Goal: Information Seeking & Learning: Learn about a topic

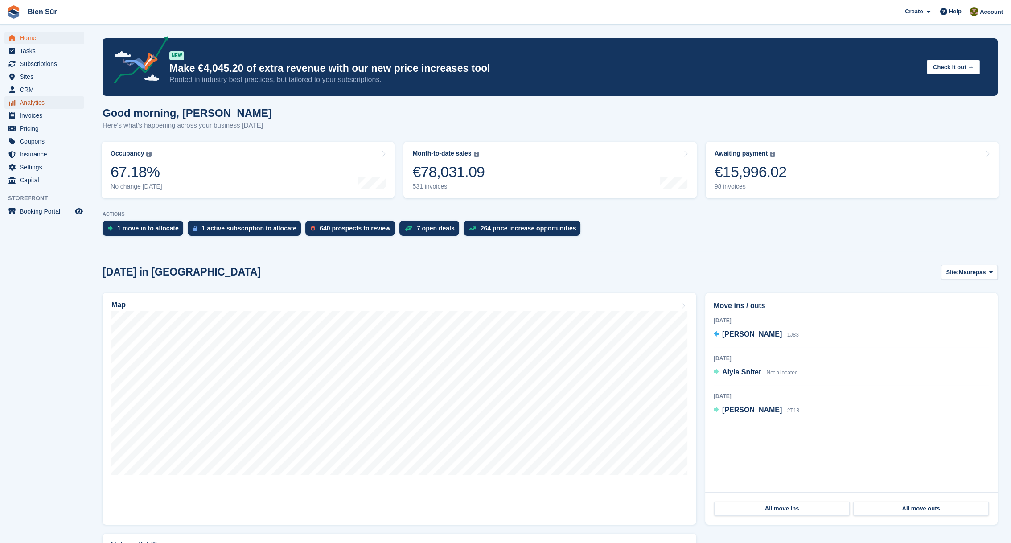
click at [37, 99] on span "Analytics" at bounding box center [47, 102] width 54 height 12
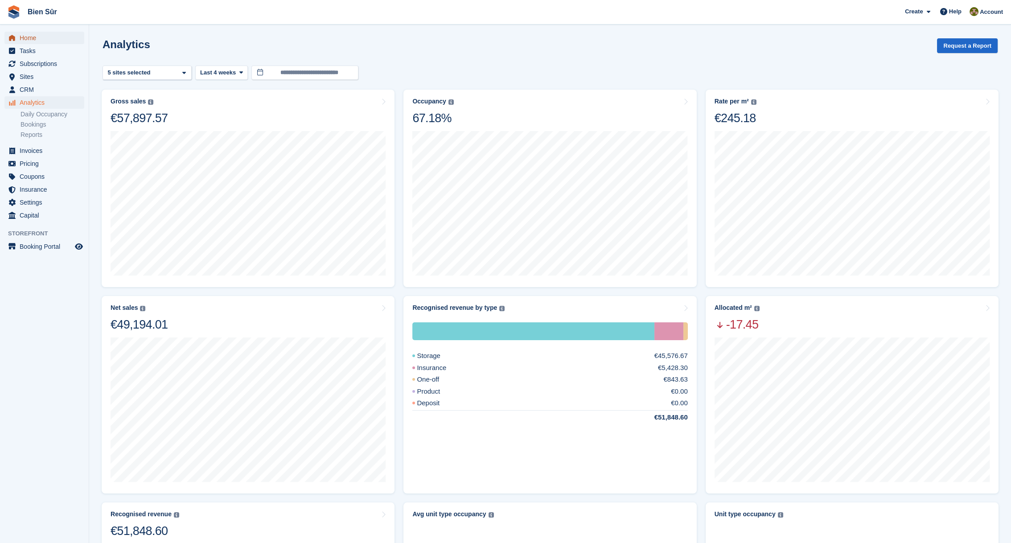
click at [35, 39] on span "Home" at bounding box center [47, 38] width 54 height 12
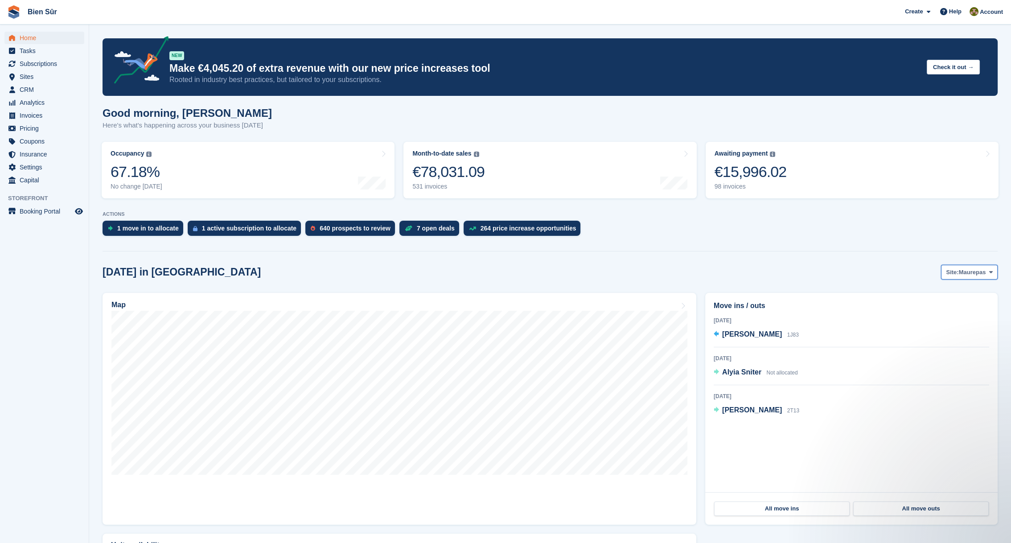
click at [965, 271] on span "Maurepas" at bounding box center [972, 272] width 27 height 9
click at [929, 311] on link "Bois d'Arcy" at bounding box center [938, 309] width 111 height 16
click at [954, 272] on span "Site:" at bounding box center [947, 272] width 12 height 9
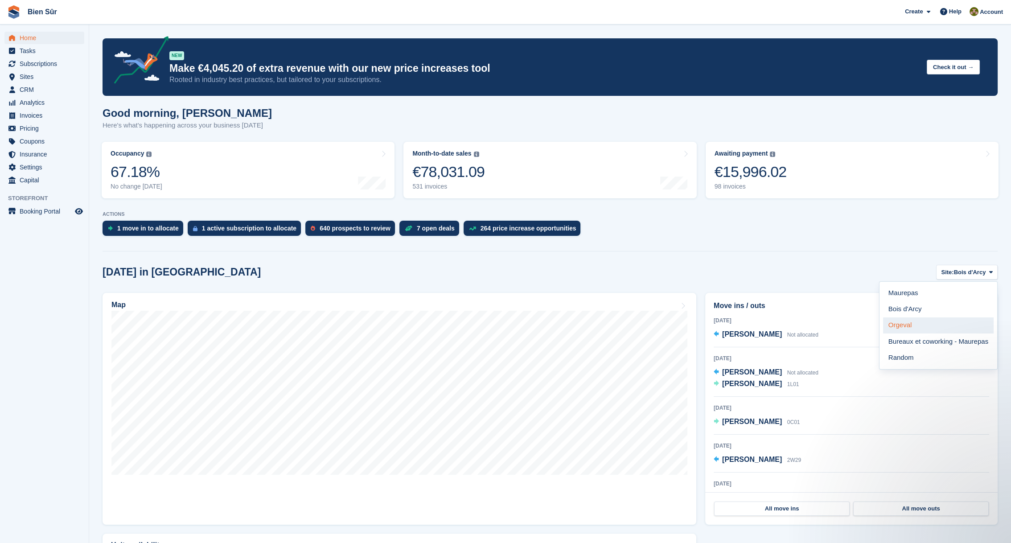
click at [908, 327] on link "Orgeval" at bounding box center [938, 325] width 111 height 16
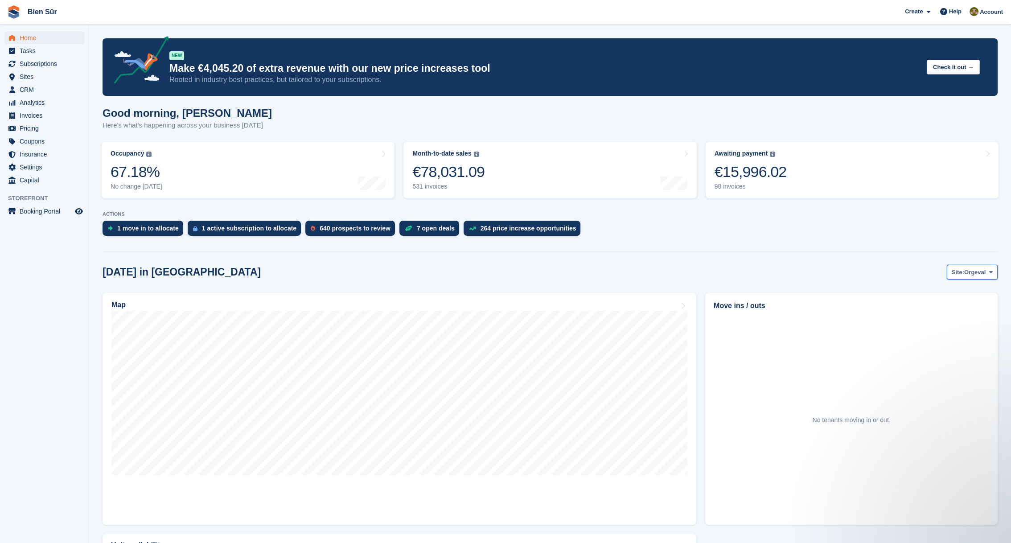
click at [968, 278] on button "Site: Orgeval" at bounding box center [972, 272] width 51 height 15
click at [944, 288] on link "Maurepas" at bounding box center [938, 293] width 111 height 16
click at [25, 99] on span "Analytics" at bounding box center [47, 102] width 54 height 12
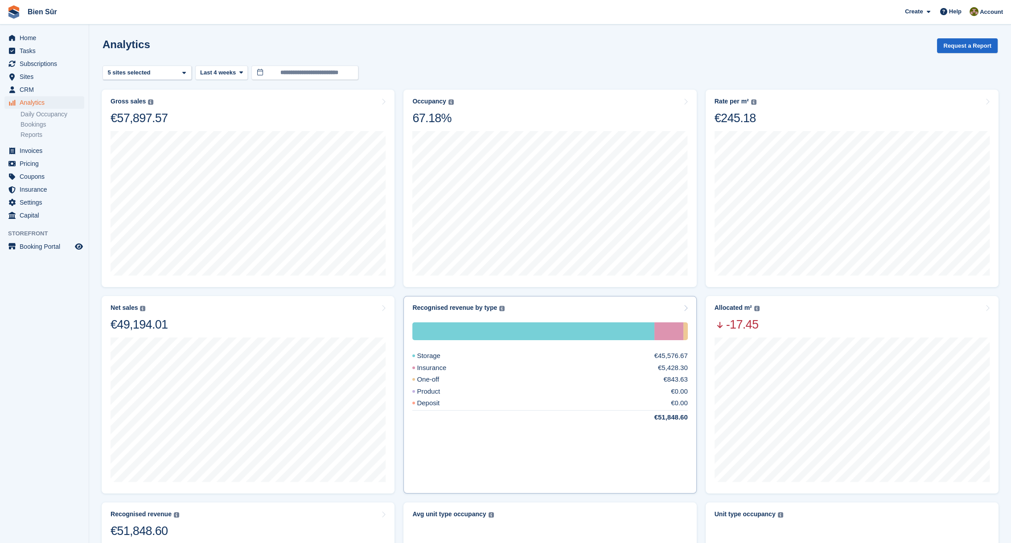
click at [532, 303] on div "Recognised revenue by type The sum of all finalised invoices, after discount an…" at bounding box center [550, 395] width 293 height 198
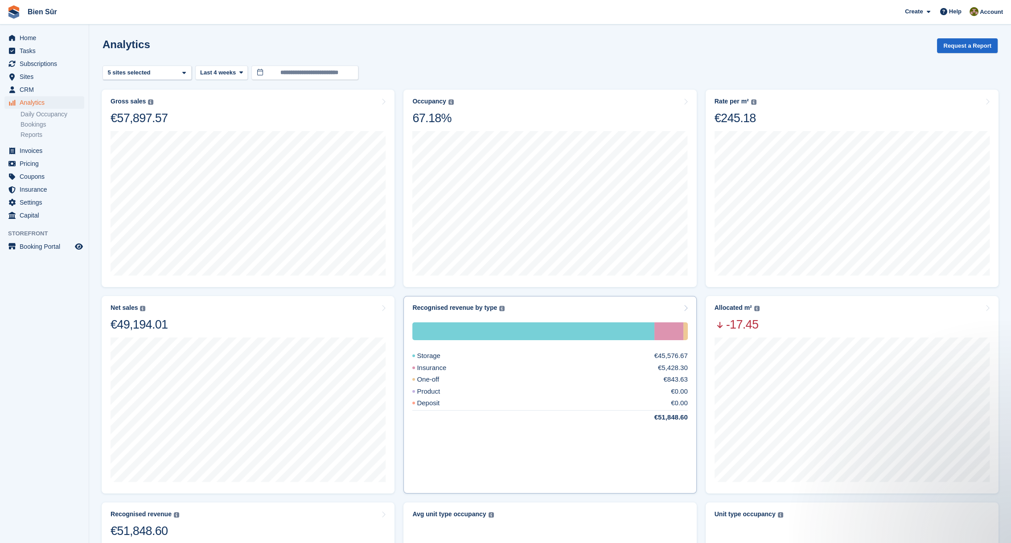
click at [684, 309] on icon at bounding box center [686, 308] width 4 height 7
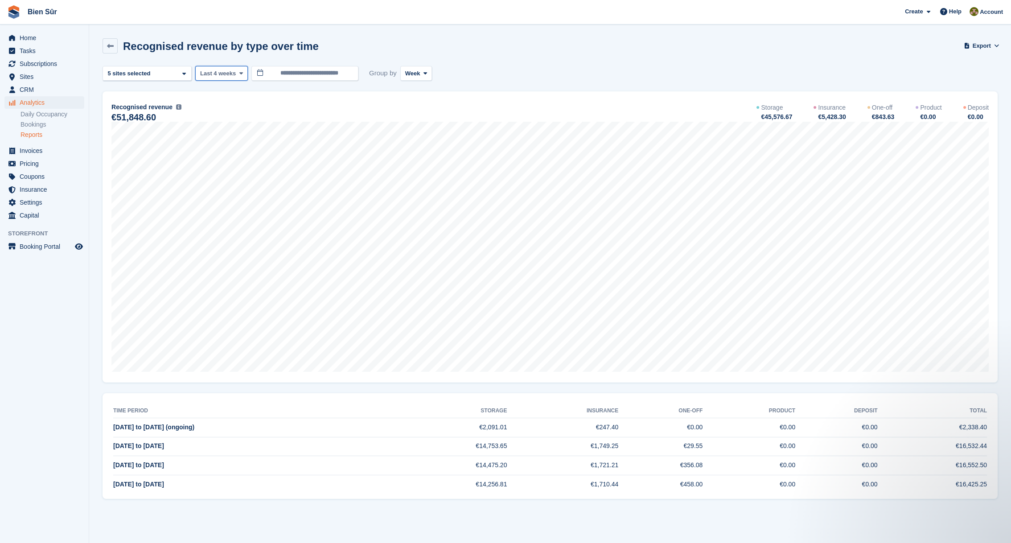
click at [230, 74] on span "Last 4 weeks" at bounding box center [218, 73] width 36 height 9
click at [234, 174] on link "Last 9 months" at bounding box center [238, 175] width 78 height 16
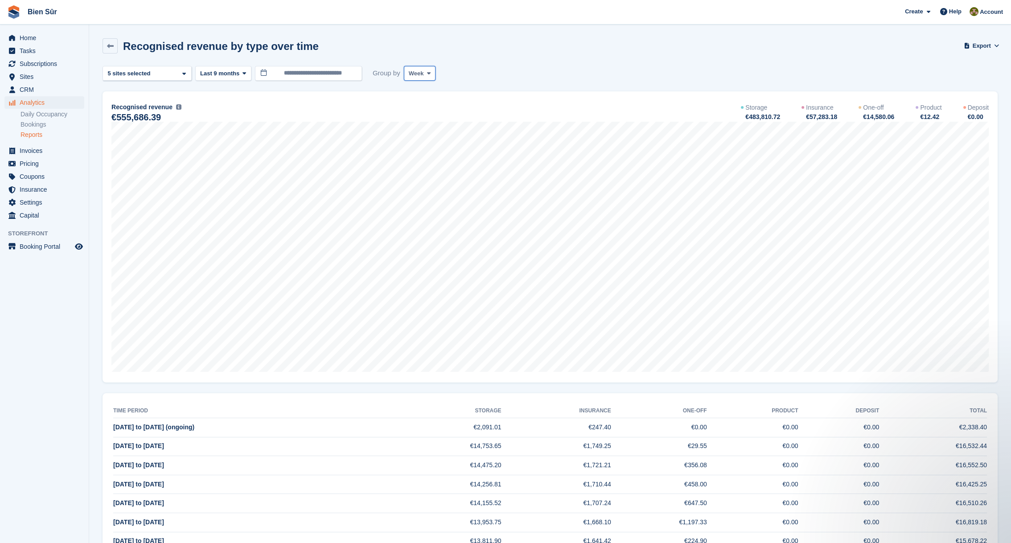
click at [425, 72] on span at bounding box center [428, 73] width 7 height 7
click at [419, 122] on link "Month" at bounding box center [447, 127] width 78 height 16
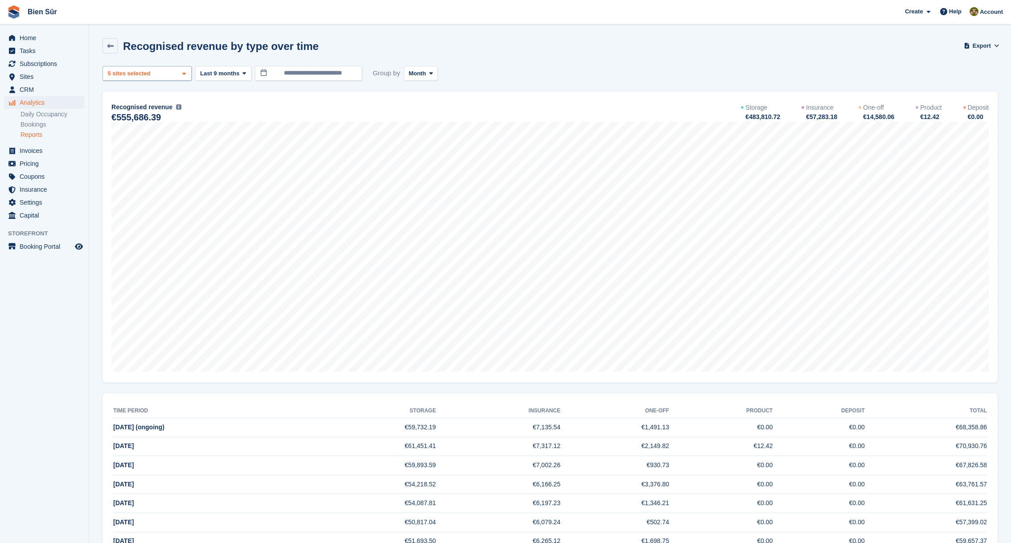
click at [163, 70] on div "Maurepas 2 sites selected 3 sites selected 4 sites selected 5 sites selected" at bounding box center [147, 73] width 89 height 15
click at [419, 71] on span "Month" at bounding box center [417, 73] width 17 height 9
click at [425, 105] on link "Week" at bounding box center [447, 111] width 78 height 16
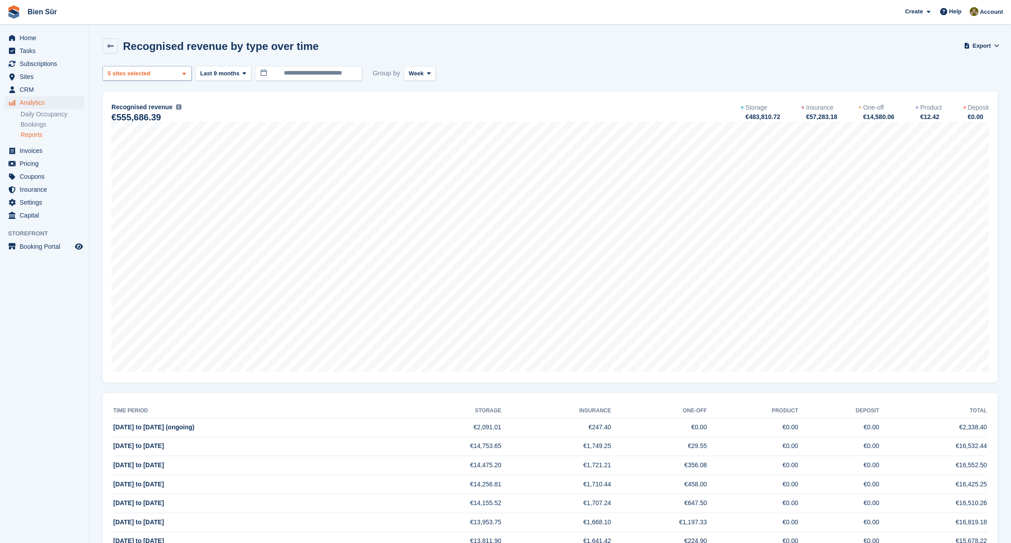
click at [163, 78] on div "Maurepas 2 sites selected 3 sites selected 4 sites selected 5 sites selected" at bounding box center [147, 73] width 89 height 15
click at [137, 133] on div "Bois d'Arcy" at bounding box center [147, 130] width 81 height 15
click at [138, 116] on div "Maurepas" at bounding box center [147, 115] width 81 height 15
click at [137, 159] on div "Bureaux et coworking - Maur..." at bounding box center [147, 164] width 81 height 25
click at [145, 189] on div "Random" at bounding box center [147, 184] width 81 height 15
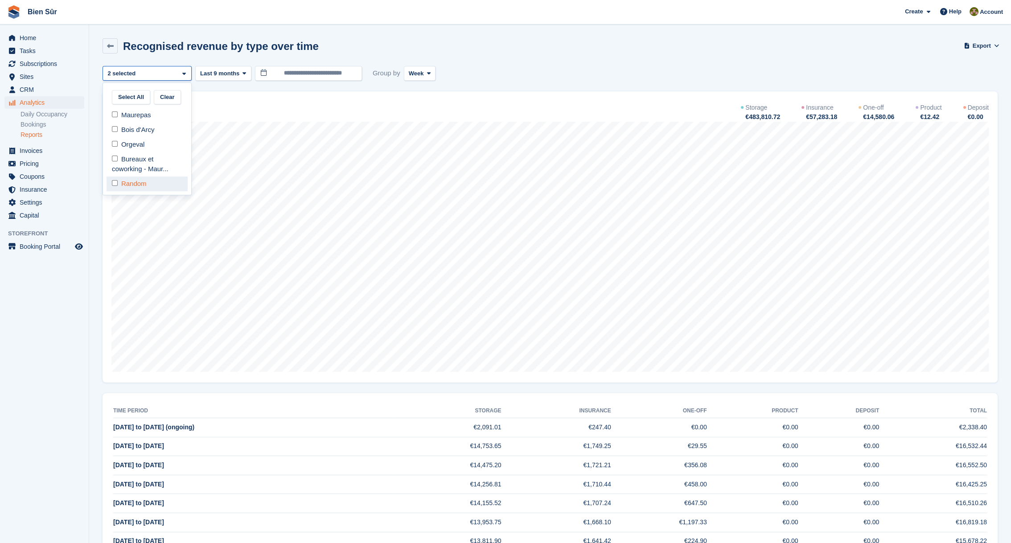
select select "****"
click at [552, 76] on div "**********" at bounding box center [550, 73] width 895 height 15
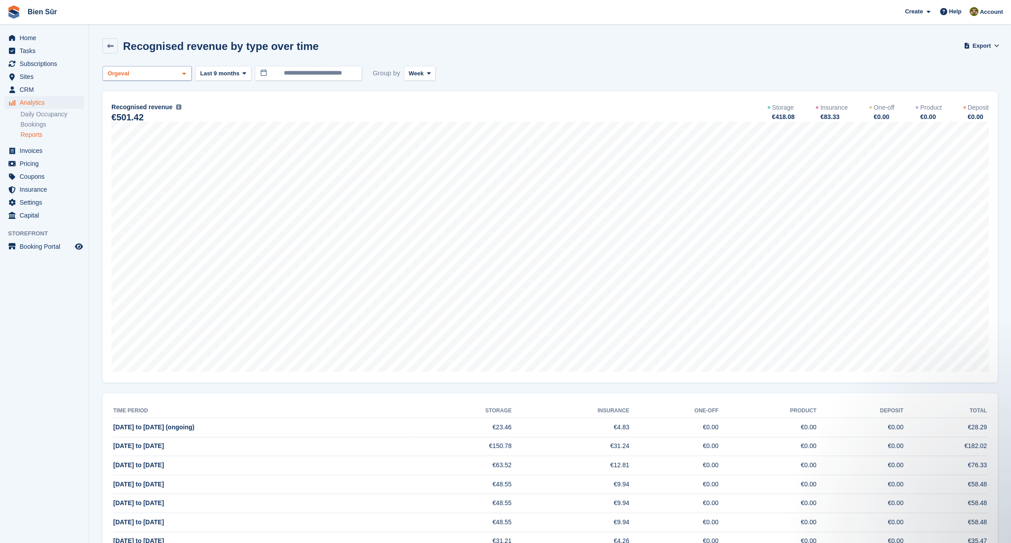
click at [168, 76] on div "Orgeval" at bounding box center [147, 73] width 89 height 15
click at [123, 138] on div "Orgeval" at bounding box center [147, 144] width 81 height 15
click at [126, 129] on div "Bois d'Arcy" at bounding box center [147, 130] width 81 height 15
select select "***"
click at [539, 46] on div "Recognised revenue by type over time Export Export recognised revenue by type o…" at bounding box center [550, 51] width 895 height 26
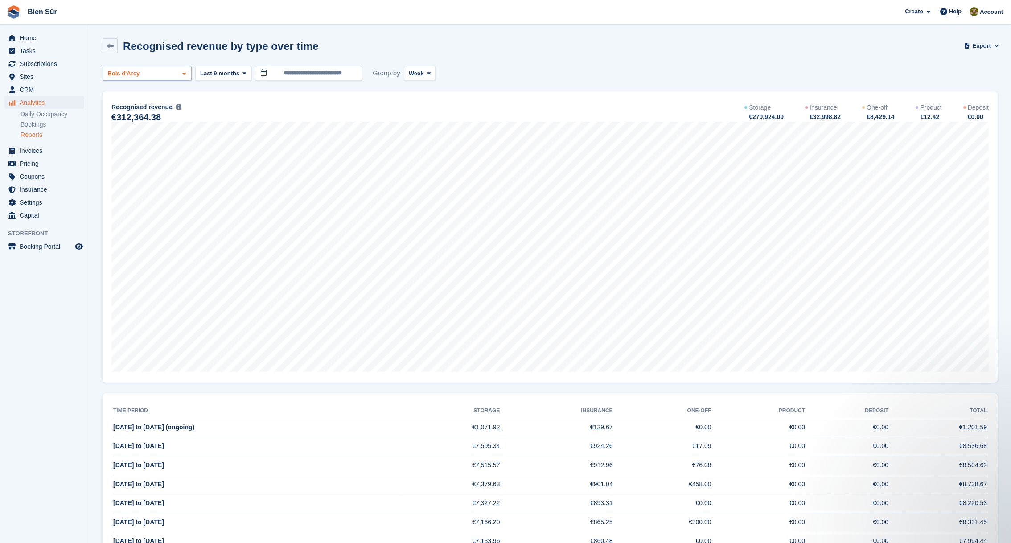
click at [155, 70] on div "Bois d'Arcy" at bounding box center [147, 73] width 89 height 15
click at [129, 118] on div "Maurepas" at bounding box center [147, 115] width 81 height 15
click at [126, 128] on div "Bois d'Arcy" at bounding box center [147, 130] width 81 height 15
select select "***"
click at [545, 76] on div "**********" at bounding box center [550, 73] width 895 height 15
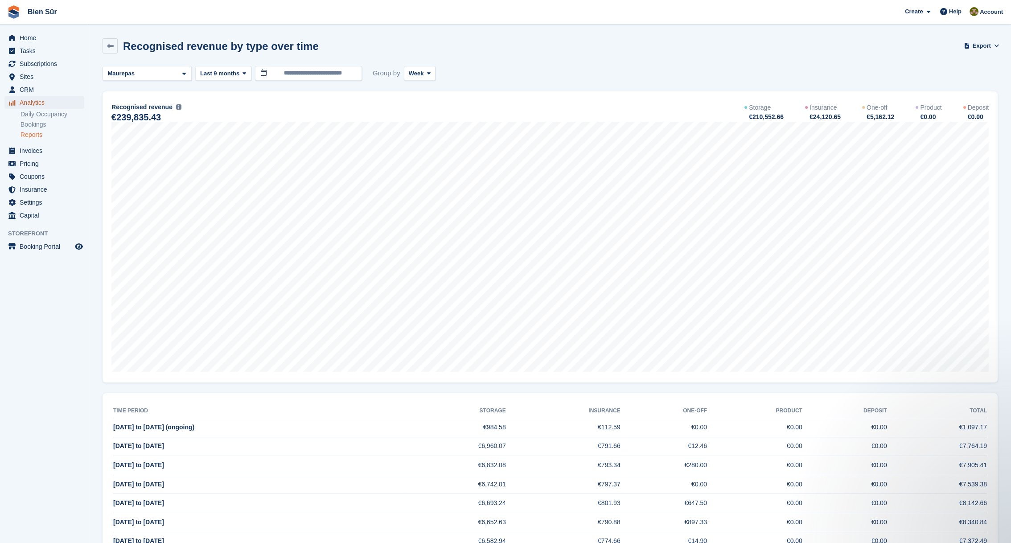
click at [39, 100] on span "Analytics" at bounding box center [47, 102] width 54 height 12
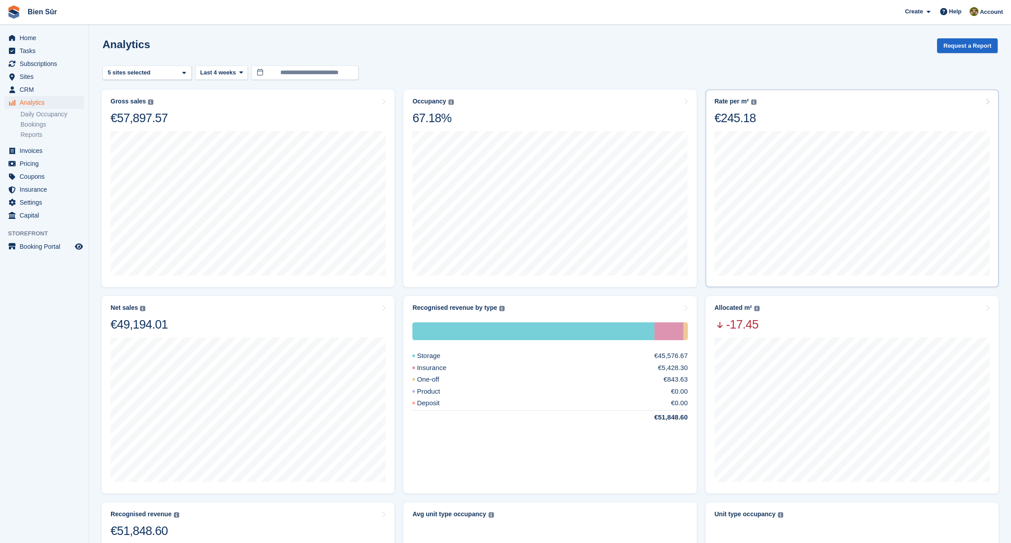
click at [862, 108] on div "Rate per m² Annualized storage revenue (after discounts, excluding tax) divided…" at bounding box center [852, 112] width 275 height 28
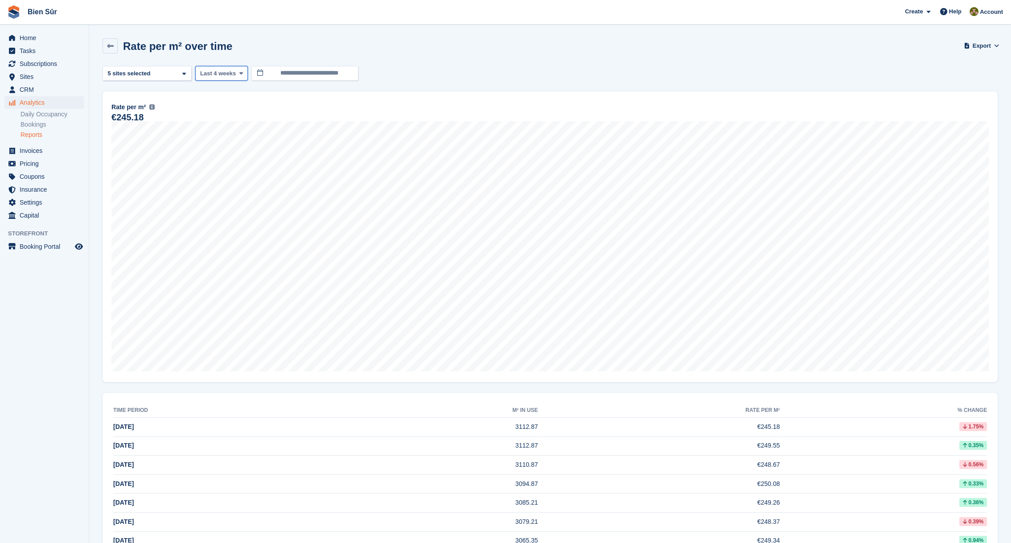
click at [225, 78] on button "Last 4 weeks" at bounding box center [221, 73] width 53 height 15
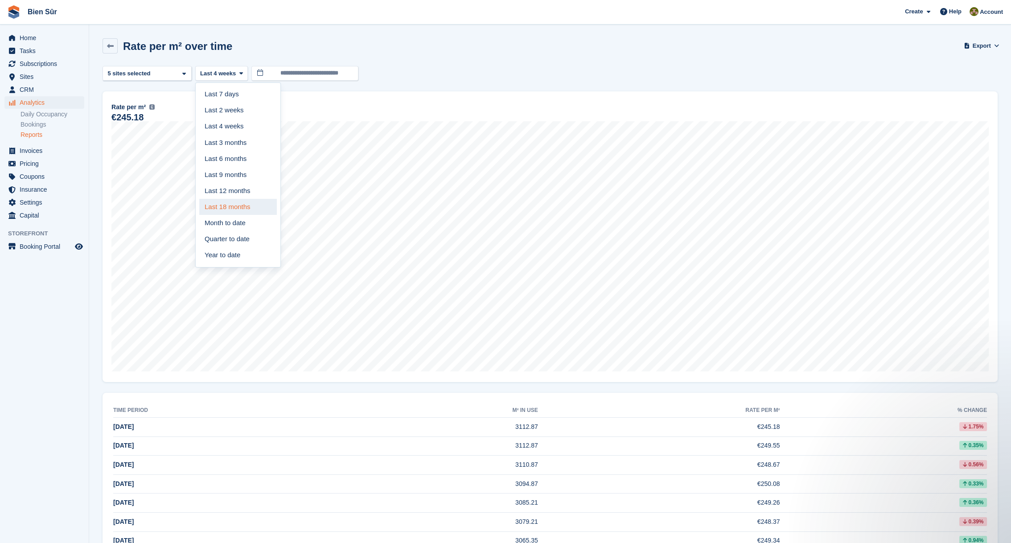
click at [245, 211] on link "Last 18 months" at bounding box center [238, 207] width 78 height 16
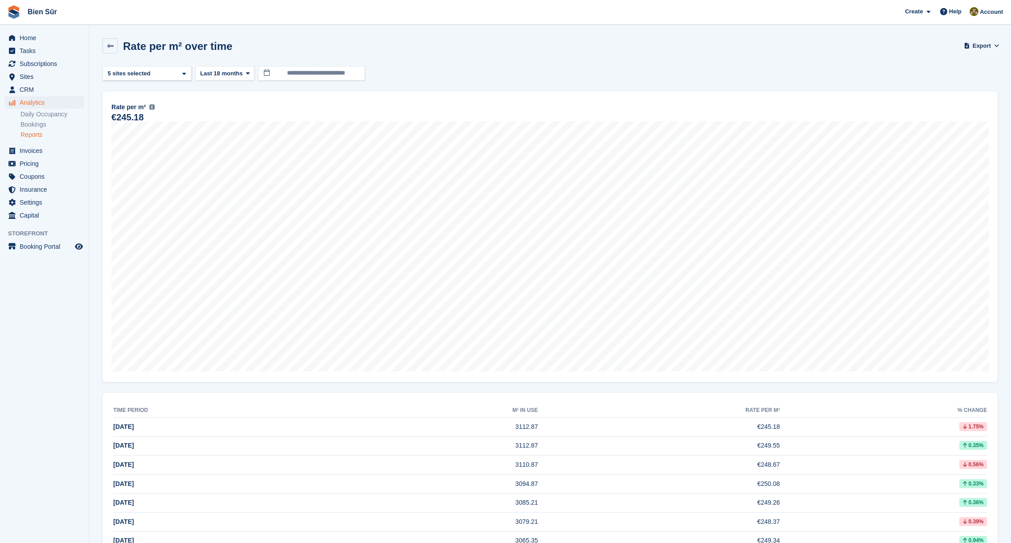
click at [175, 75] on div "Maurepas 2 sites selected 3 sites selected 4 sites selected 5 sites selected" at bounding box center [147, 73] width 89 height 15
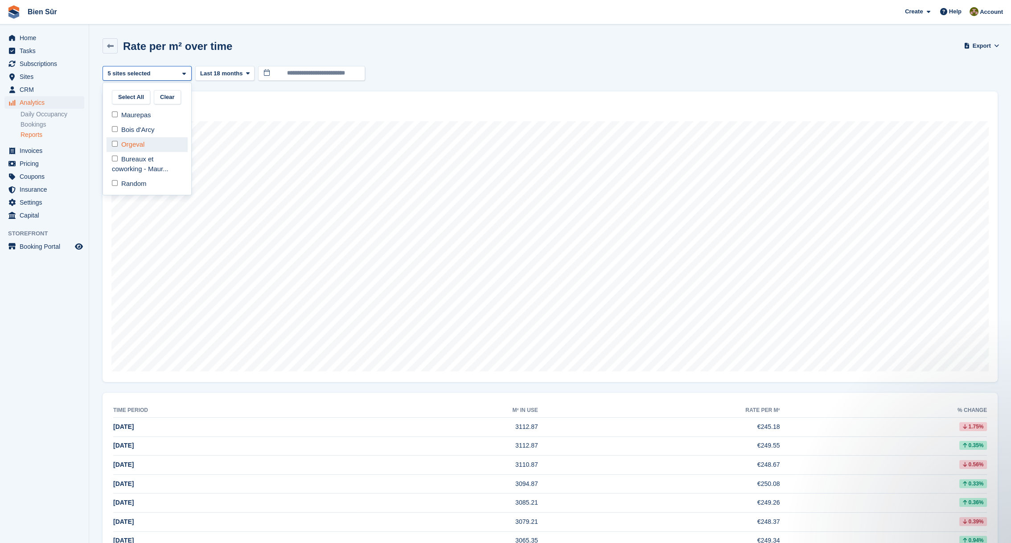
drag, startPoint x: 138, startPoint y: 117, endPoint x: 136, endPoint y: 138, distance: 21.5
click at [137, 120] on div "Maurepas" at bounding box center [147, 115] width 81 height 15
click at [136, 140] on div "Orgeval" at bounding box center [147, 144] width 81 height 15
click at [135, 162] on div "Bureaux et coworking - Maur..." at bounding box center [147, 164] width 81 height 25
click at [137, 180] on div "Random" at bounding box center [147, 184] width 81 height 15
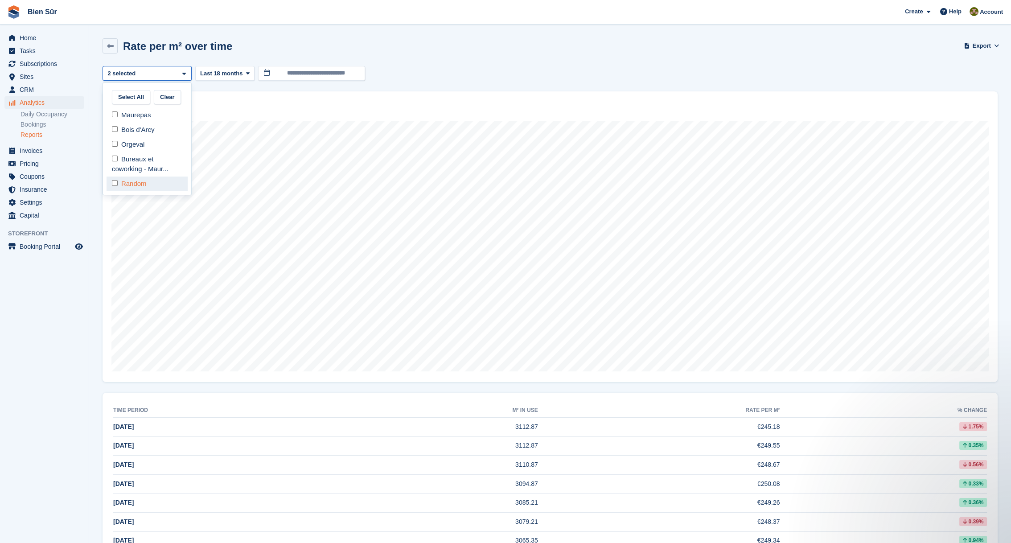
select select "***"
click at [449, 66] on div "**********" at bounding box center [550, 73] width 895 height 15
click at [161, 74] on div "Bois d'Arcy" at bounding box center [147, 73] width 89 height 15
click at [140, 119] on div "Maurepas" at bounding box center [147, 115] width 81 height 15
click at [136, 131] on div "Bois d'Arcy" at bounding box center [147, 130] width 81 height 15
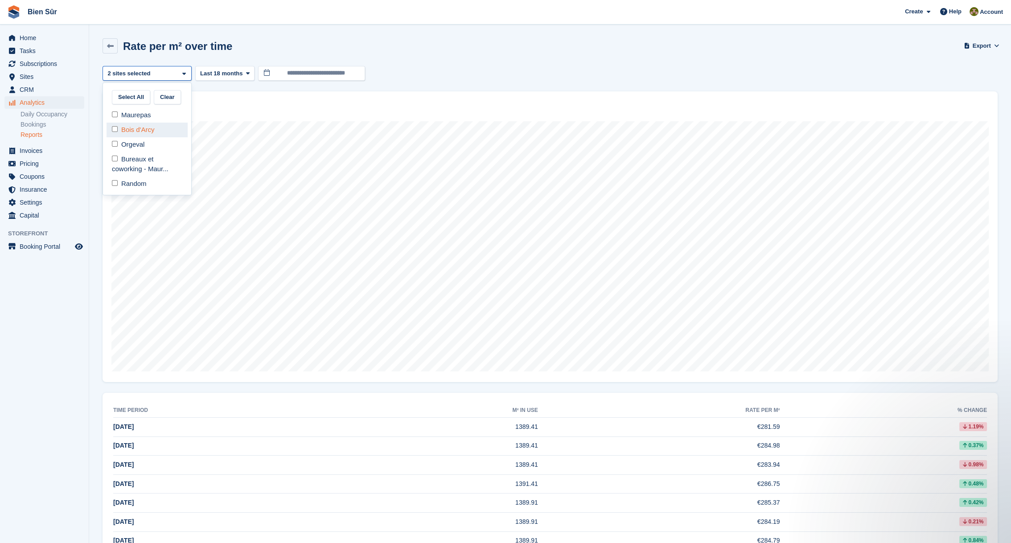
select select "***"
click at [447, 77] on div "**********" at bounding box center [550, 73] width 895 height 15
click at [150, 70] on div "Maurepas" at bounding box center [147, 73] width 89 height 15
click at [120, 148] on div "Orgeval" at bounding box center [147, 144] width 81 height 15
click at [134, 117] on div "Maurepas" at bounding box center [147, 115] width 81 height 15
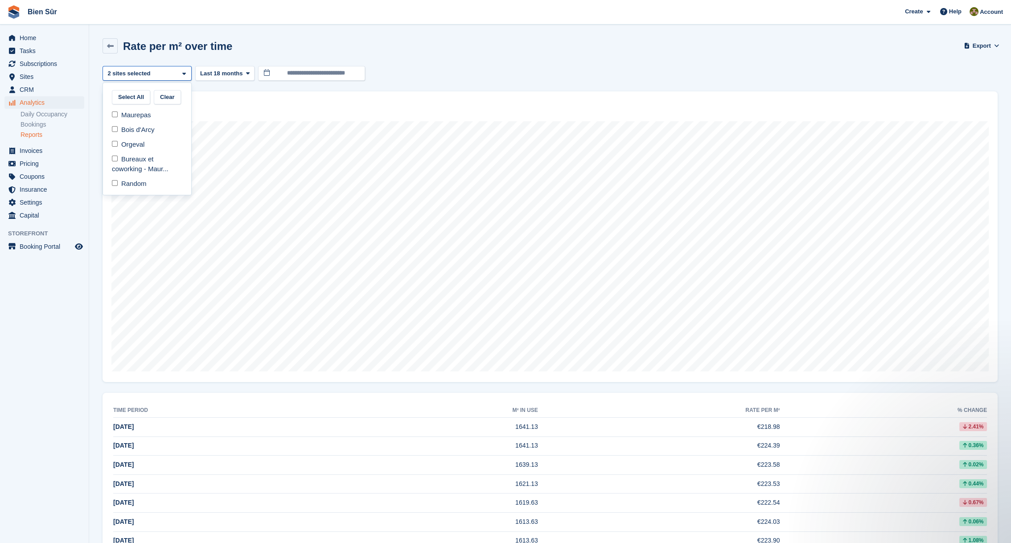
select select "****"
click at [497, 74] on div "**********" at bounding box center [550, 73] width 895 height 15
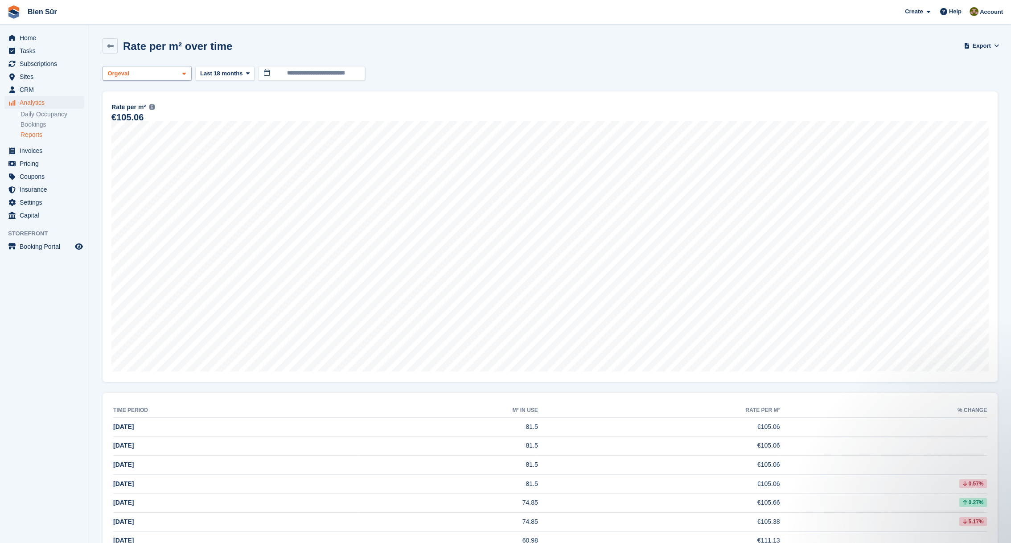
click at [133, 76] on div "Orgeval" at bounding box center [147, 73] width 89 height 15
click at [118, 140] on div "Orgeval" at bounding box center [147, 144] width 81 height 15
click at [123, 129] on div "Bois d'Arcy" at bounding box center [147, 130] width 81 height 15
select select "***"
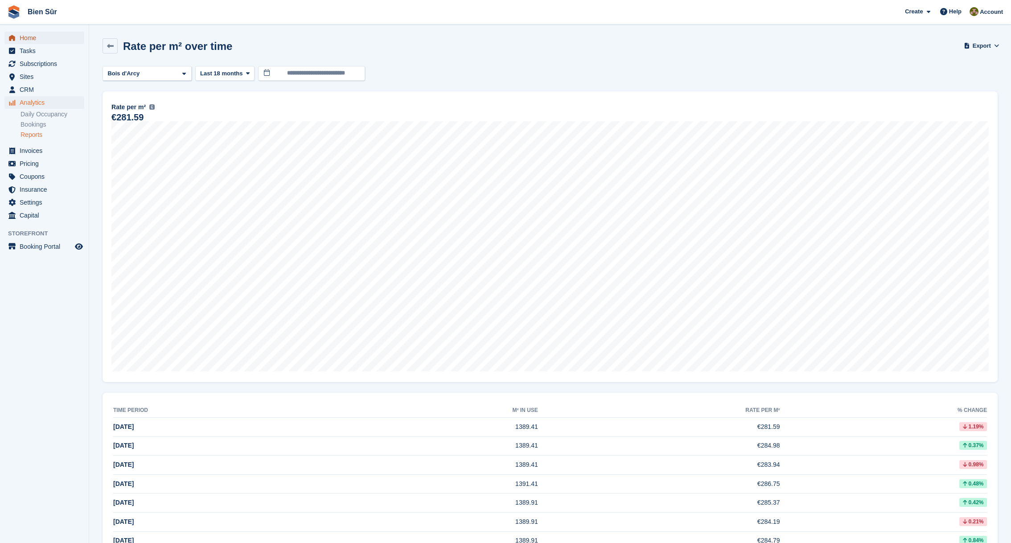
click at [25, 42] on span "Home" at bounding box center [47, 38] width 54 height 12
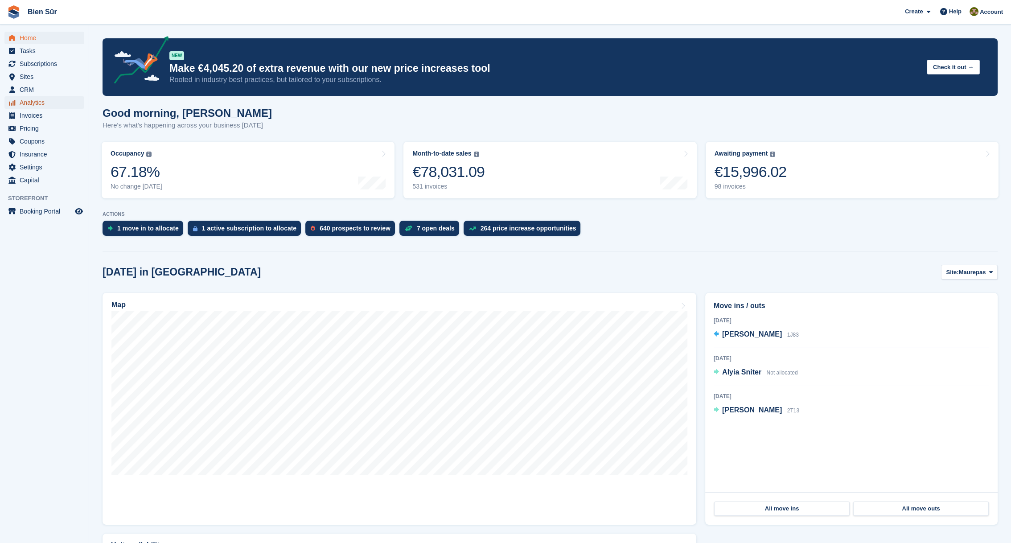
click at [36, 107] on span "Analytics" at bounding box center [47, 102] width 54 height 12
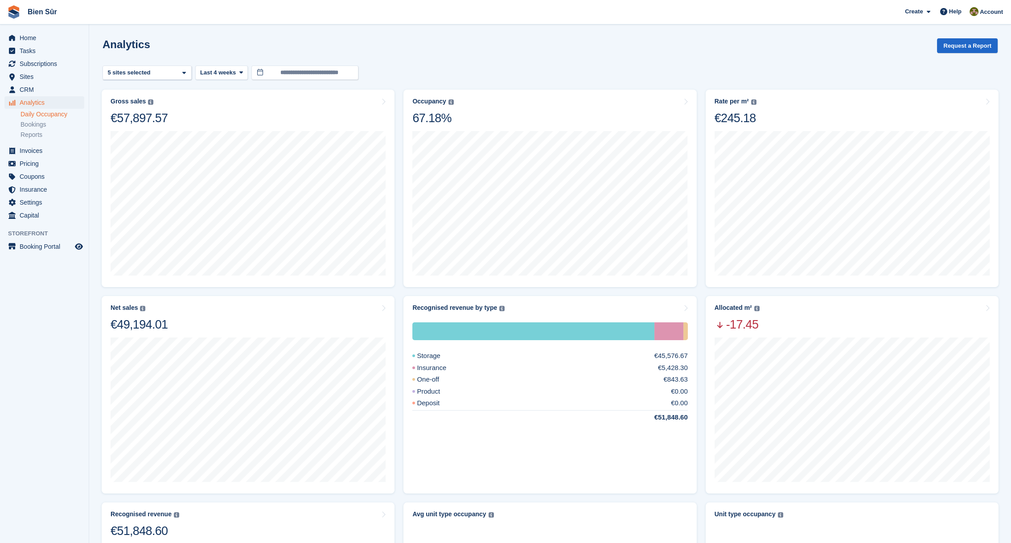
click at [37, 115] on link "Daily Occupancy" at bounding box center [53, 114] width 64 height 8
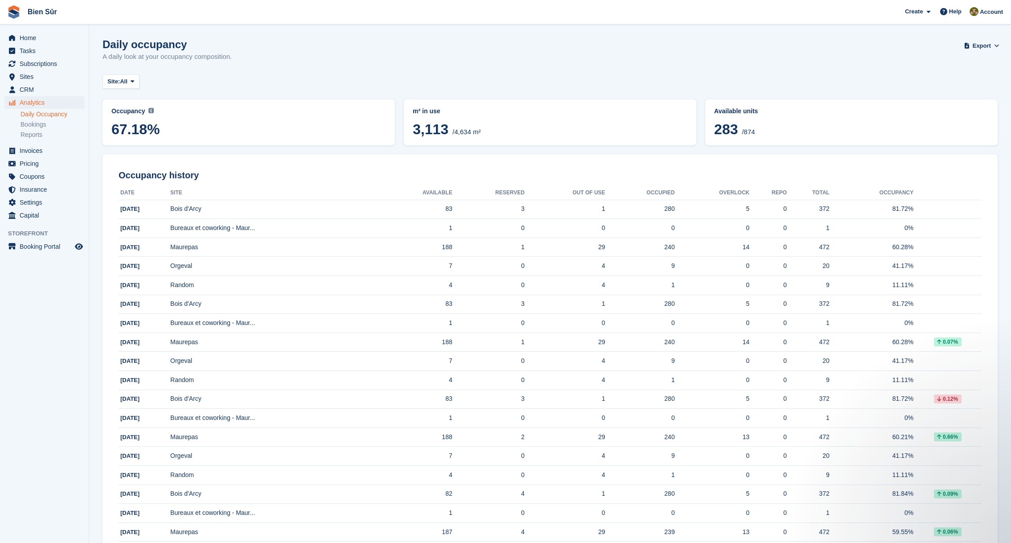
click at [643, 60] on div "Daily occupancy A daily look at your occupancy composition. Export Export Occup…" at bounding box center [550, 55] width 895 height 34
click at [446, 58] on div "Daily occupancy A daily look at your occupancy composition. Export Export Occup…" at bounding box center [550, 55] width 895 height 34
